Goal: Find contact information

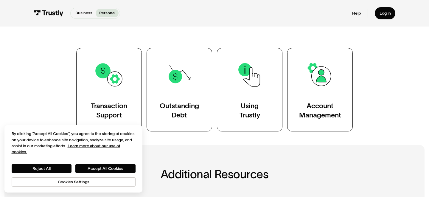
scroll to position [101, 0]
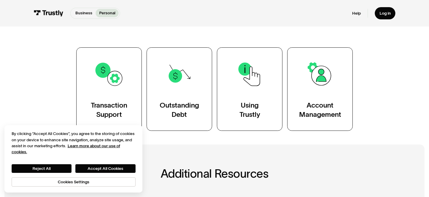
click at [10, 101] on div "Personal Help Center AI-powered search ( 1 / 4 ) Type your question and our sma…" at bounding box center [214, 30] width 429 height 202
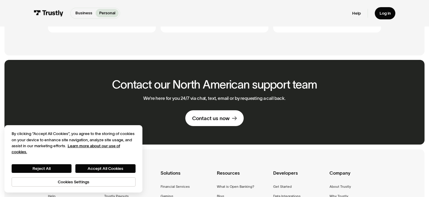
scroll to position [331, 0]
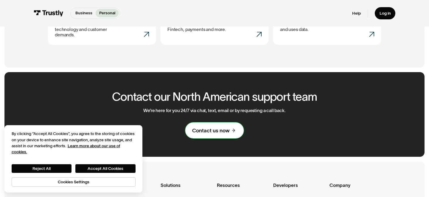
click at [218, 127] on div "Contact us now" at bounding box center [211, 130] width 38 height 7
